Goal: Navigation & Orientation: Understand site structure

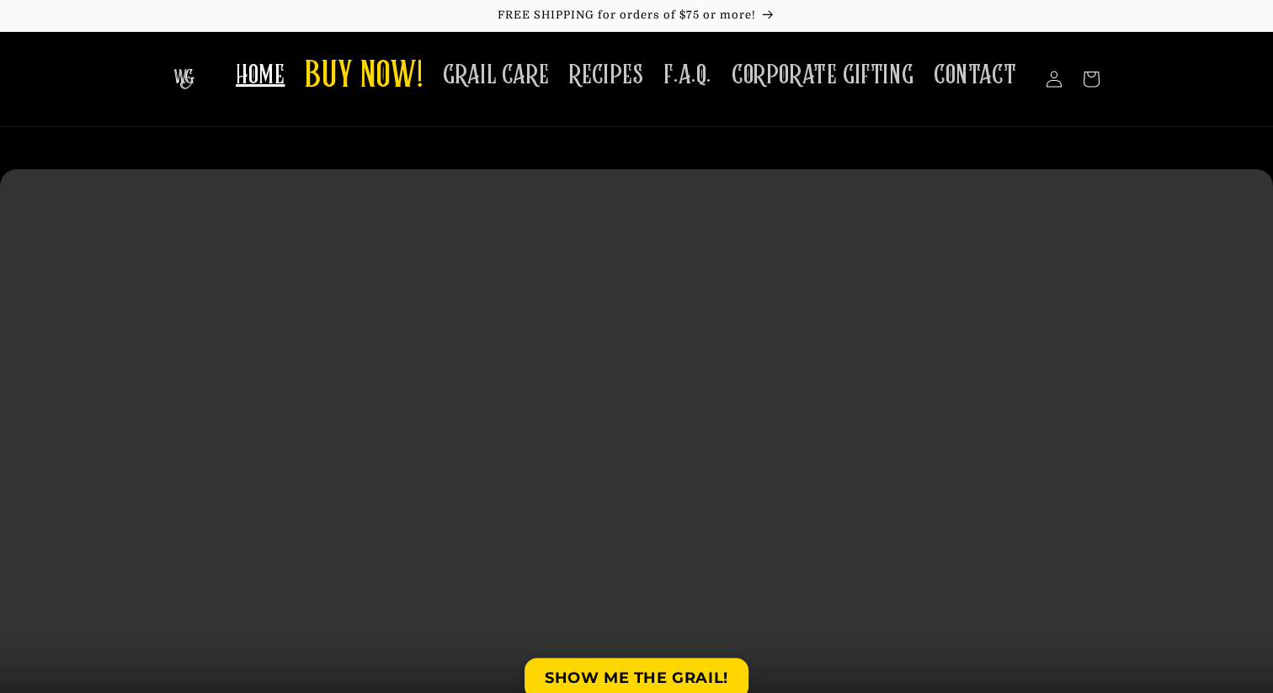
click at [338, 542] on video at bounding box center [636, 487] width 1273 height 637
click at [393, 89] on span "BUY NOW!" at bounding box center [364, 77] width 118 height 46
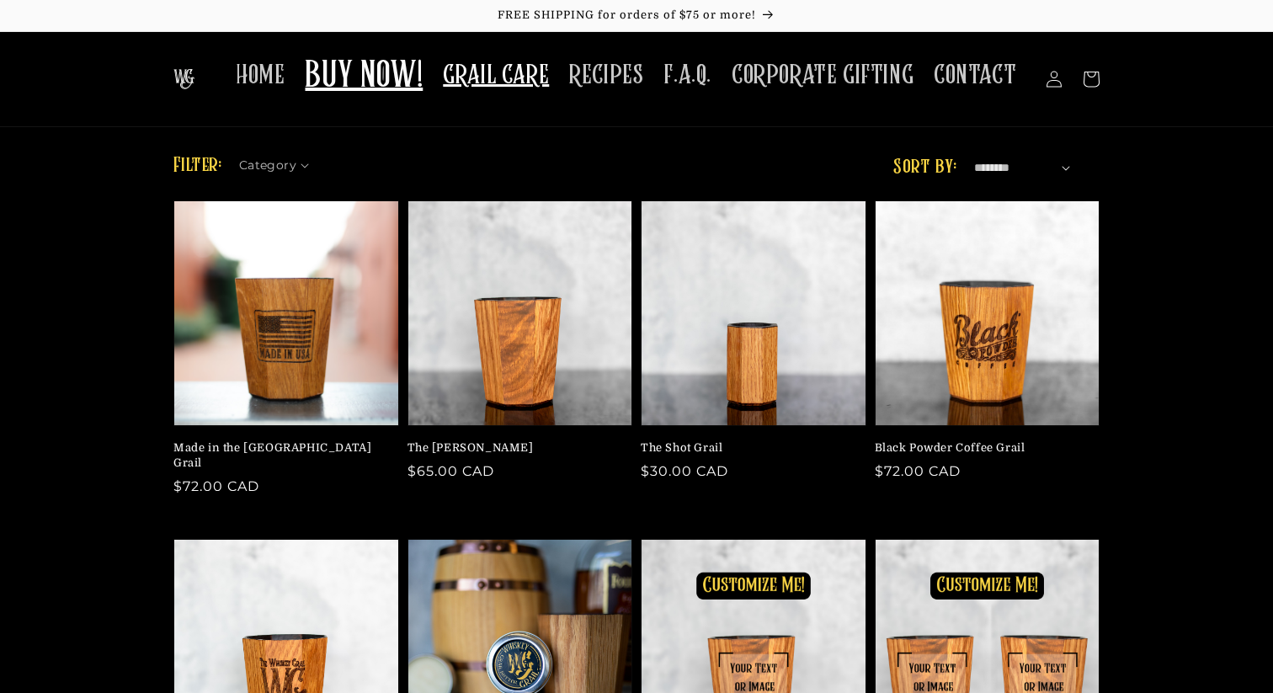
click at [493, 67] on span "GRAIL CARE" at bounding box center [496, 75] width 106 height 33
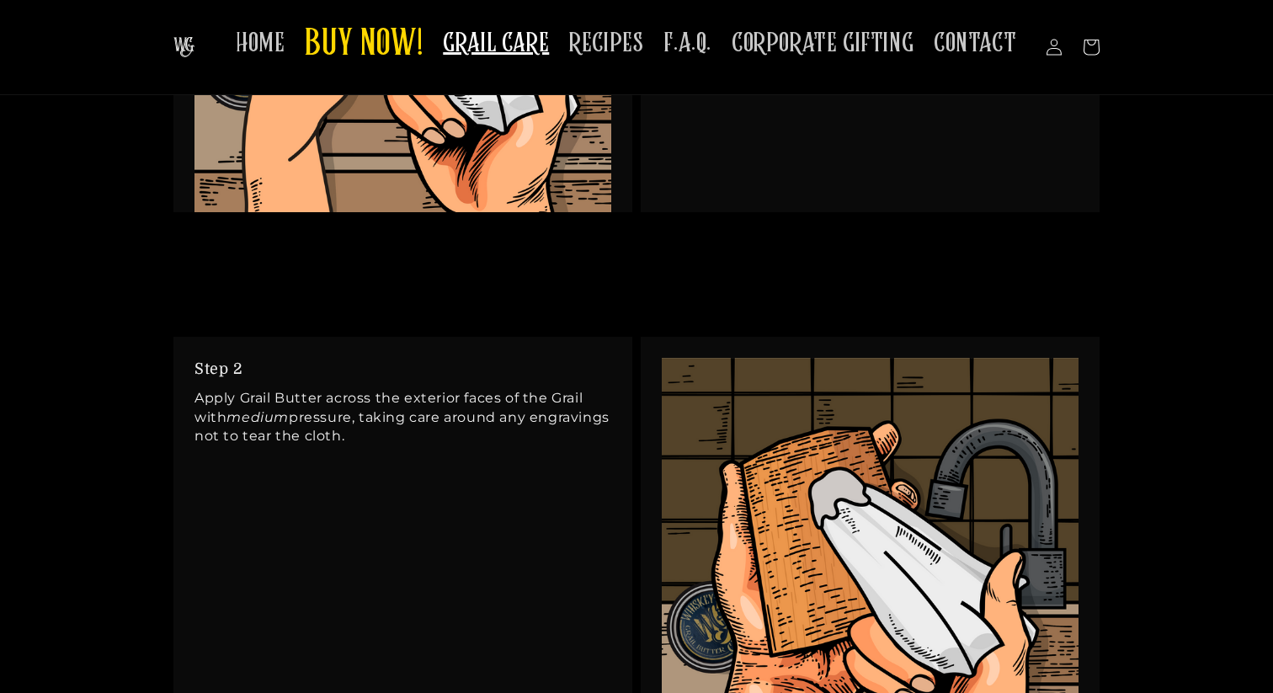
scroll to position [1477, 0]
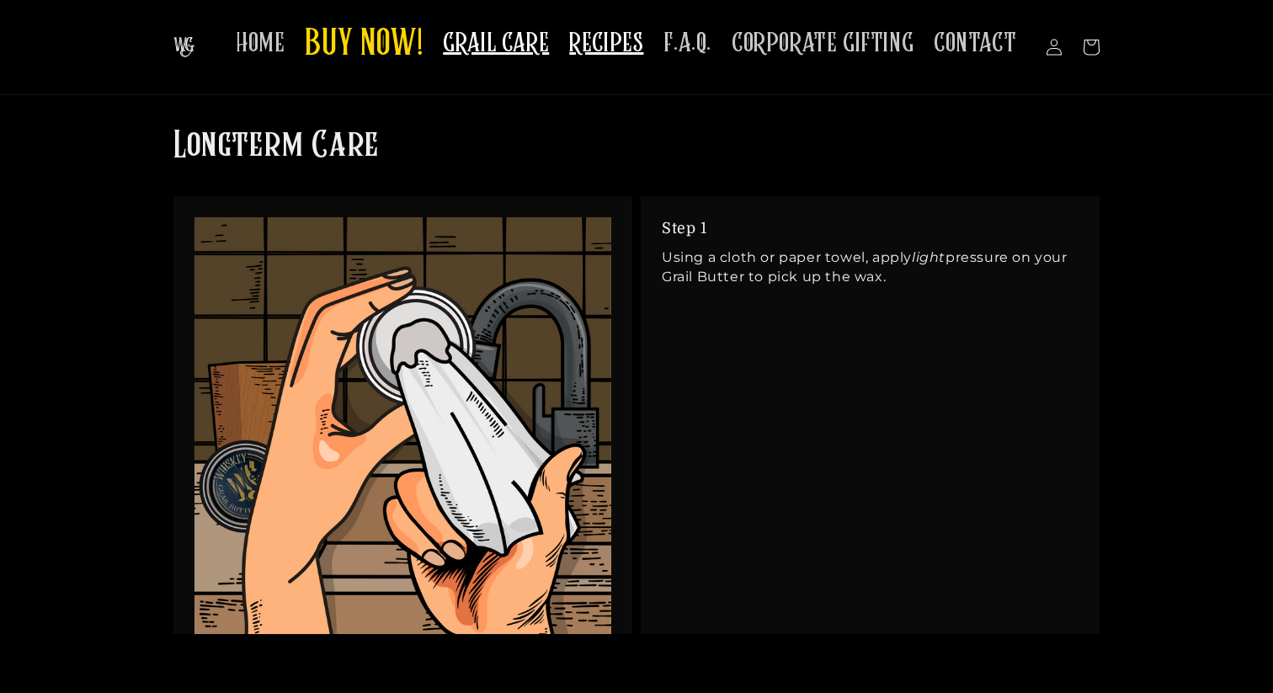
click at [599, 35] on span "RECIPES" at bounding box center [606, 43] width 74 height 33
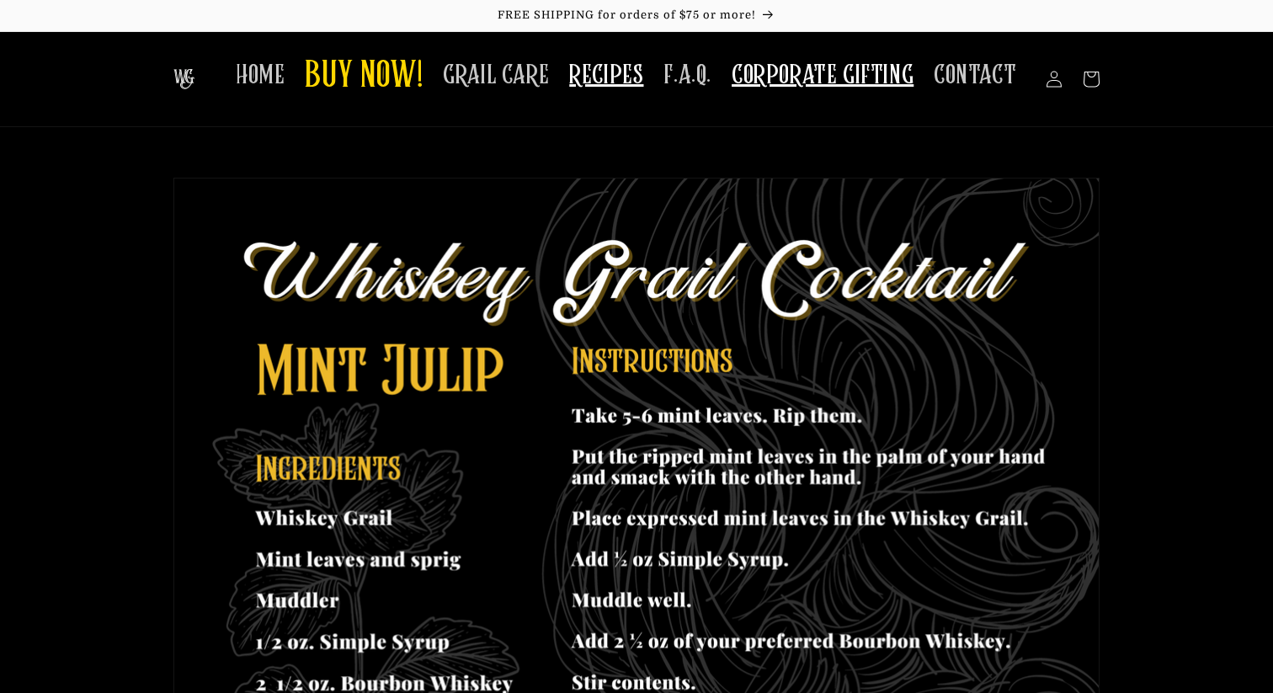
click at [780, 70] on span "CORPORATE GIFTING" at bounding box center [823, 75] width 182 height 33
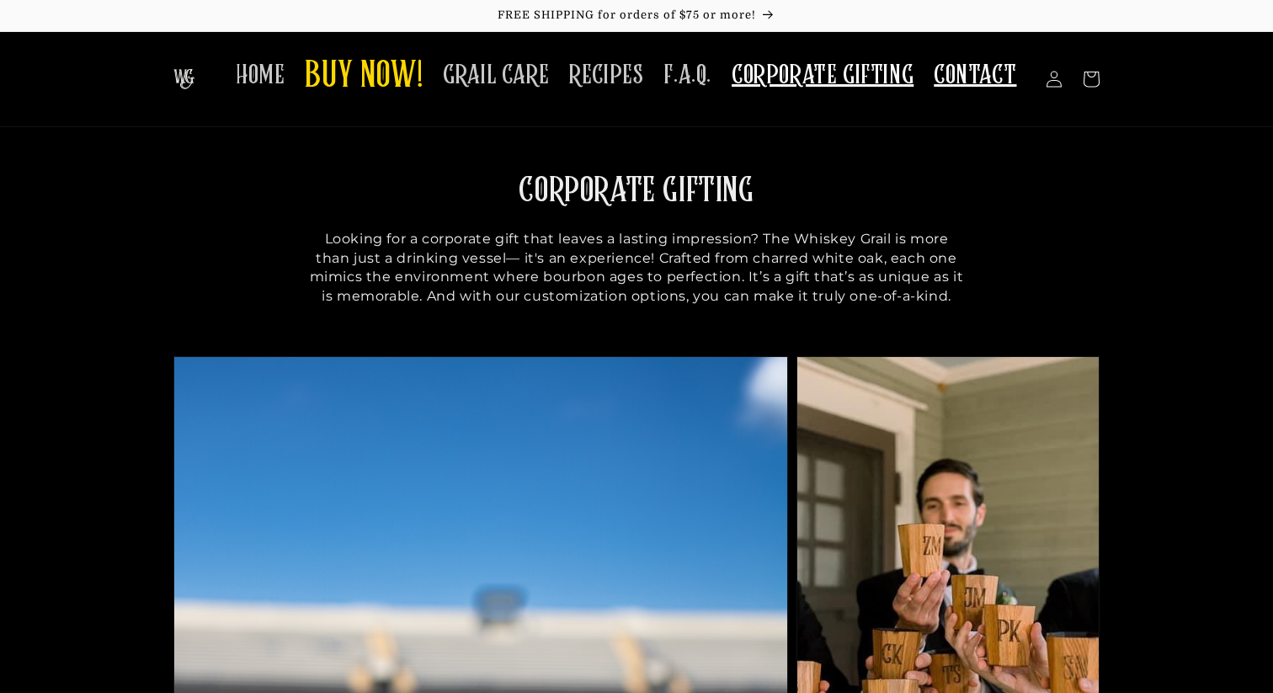
click at [975, 63] on span "CONTACT" at bounding box center [975, 75] width 83 height 33
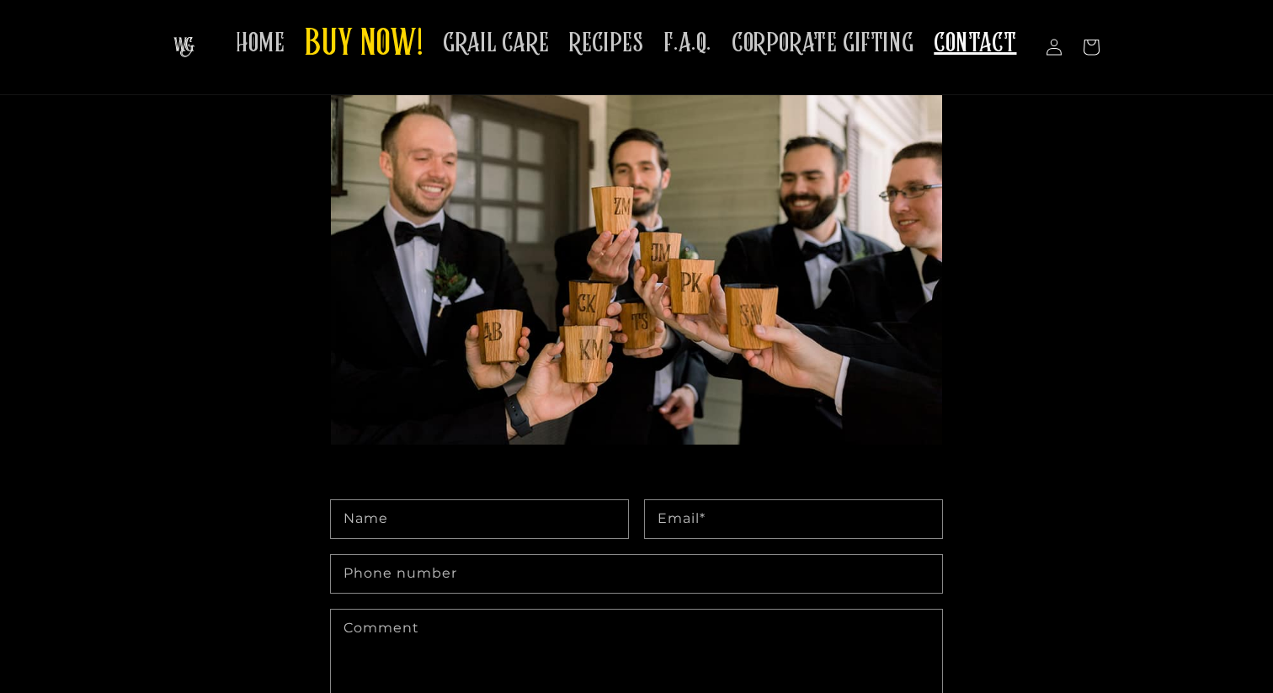
scroll to position [219, 0]
